Goal: Task Accomplishment & Management: Manage account settings

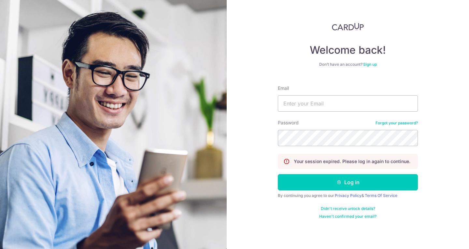
click at [296, 106] on input "Email" at bounding box center [348, 103] width 140 height 16
type input "[EMAIL_ADDRESS][DOMAIN_NAME]"
click at [278, 174] on button "Log in" at bounding box center [348, 182] width 140 height 16
click at [80, 137] on section "Welcome back! Don’t have an account? Sign up Email lisha_mohandas2@Hotmail.com …" at bounding box center [234, 124] width 469 height 249
click at [278, 174] on button "Log in" at bounding box center [348, 182] width 140 height 16
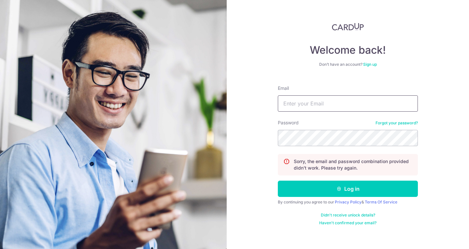
drag, startPoint x: 301, startPoint y: 108, endPoint x: 306, endPoint y: 114, distance: 8.4
click at [301, 108] on input "Email" at bounding box center [348, 103] width 140 height 16
type input "lisha_mohandas2@Hotmail.com"
click at [278, 181] on button "Log in" at bounding box center [348, 189] width 140 height 16
